Goal: Task Accomplishment & Management: Use online tool/utility

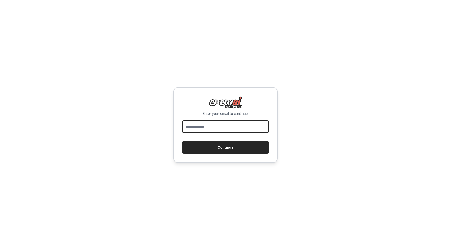
click at [225, 129] on input "email" at bounding box center [225, 126] width 87 height 13
type input "**********"
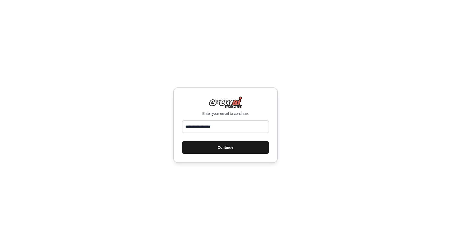
click at [225, 149] on button "Continue" at bounding box center [225, 147] width 87 height 13
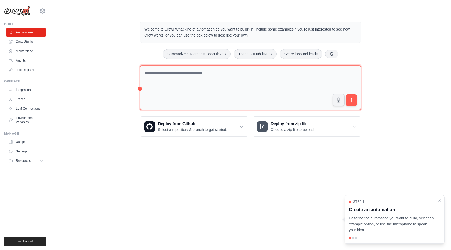
click at [179, 77] on textarea at bounding box center [250, 87] width 221 height 45
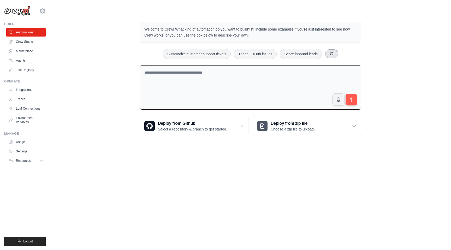
click at [337, 54] on button at bounding box center [331, 53] width 13 height 9
click at [337, 54] on div "Process invoices automatically Create email marketing campaigns Automate social…" at bounding box center [250, 54] width 221 height 10
click at [345, 53] on icon at bounding box center [346, 54] width 4 height 4
click at [342, 55] on button at bounding box center [338, 53] width 13 height 9
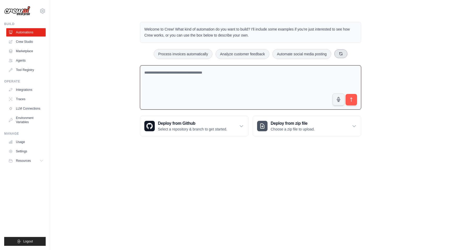
click at [337, 54] on button at bounding box center [340, 53] width 13 height 9
click at [337, 54] on div "Analyze customer feedback Automate social media posting Create email marketing …" at bounding box center [250, 54] width 221 height 10
click at [344, 53] on icon at bounding box center [344, 54] width 4 height 4
click at [319, 55] on button "Generate weekly reports" at bounding box center [304, 54] width 49 height 10
type textarea "**********"
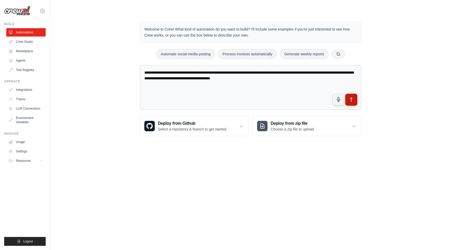
click at [350, 104] on button "submit" at bounding box center [351, 100] width 12 height 12
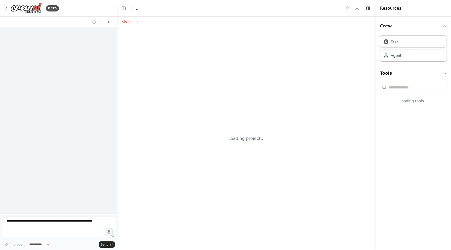
select select "****"
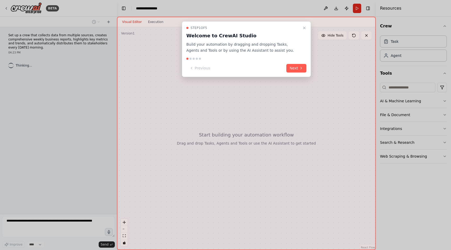
click at [308, 75] on div "Step 1 of 5 Welcome to CrewAI Studio Build your automation by dragging and drop…" at bounding box center [246, 49] width 129 height 56
click at [301, 70] on icon at bounding box center [301, 68] width 4 height 4
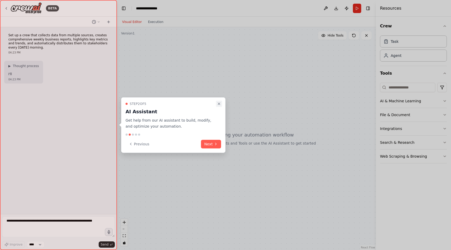
click at [221, 106] on button "Close walkthrough" at bounding box center [219, 104] width 6 height 6
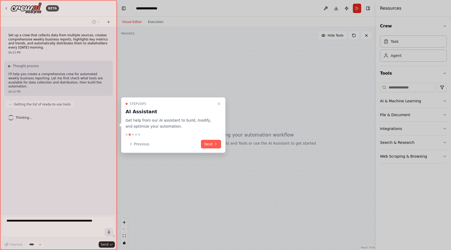
click at [218, 103] on icon "Close walkthrough" at bounding box center [219, 104] width 4 height 4
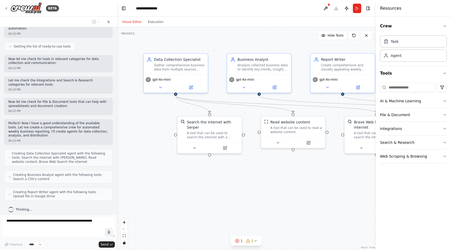
scroll to position [75, 0]
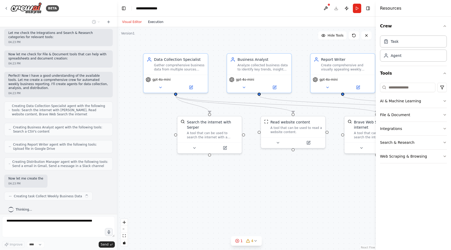
click at [156, 21] on button "Execution" at bounding box center [156, 22] width 22 height 6
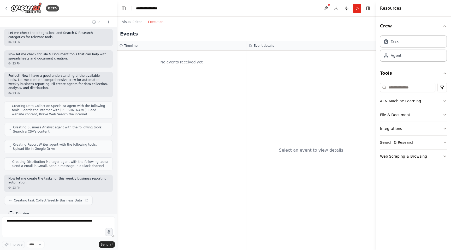
scroll to position [110, 0]
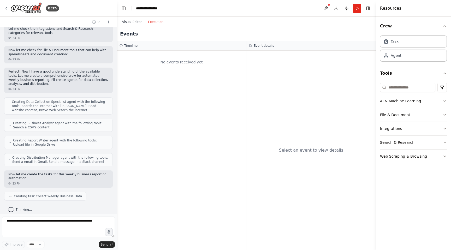
click at [133, 24] on button "Visual Editor" at bounding box center [132, 22] width 26 height 6
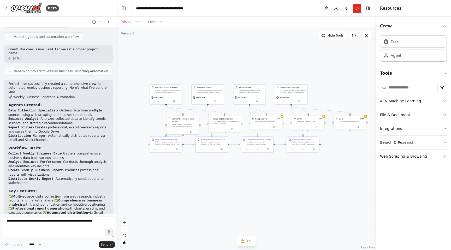
scroll to position [472, 0]
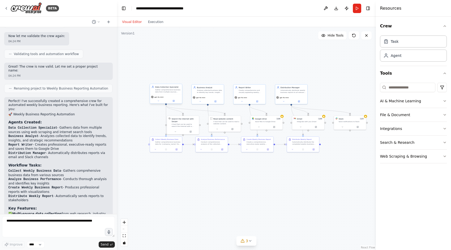
click at [162, 90] on div "Gather comprehensive business data from multiple sources including web research…" at bounding box center [167, 91] width 25 height 4
click at [368, 36] on icon at bounding box center [366, 35] width 4 height 4
click at [367, 37] on icon at bounding box center [366, 35] width 4 height 4
click at [126, 237] on button "fit view" at bounding box center [124, 235] width 7 height 7
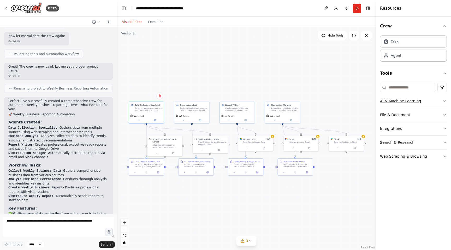
click at [402, 98] on button "AI & Machine Learning" at bounding box center [413, 101] width 67 height 14
